Goal: Information Seeking & Learning: Learn about a topic

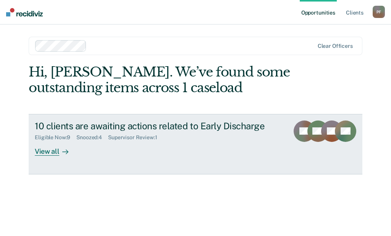
click at [50, 153] on div "View all" at bounding box center [56, 148] width 43 height 15
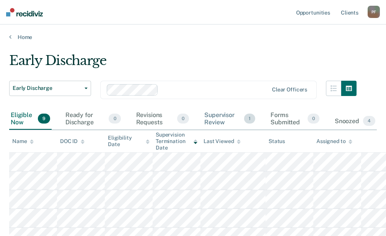
click at [224, 117] on div "Supervisor Review 1" at bounding box center [230, 118] width 54 height 21
